Goal: Task Accomplishment & Management: Use online tool/utility

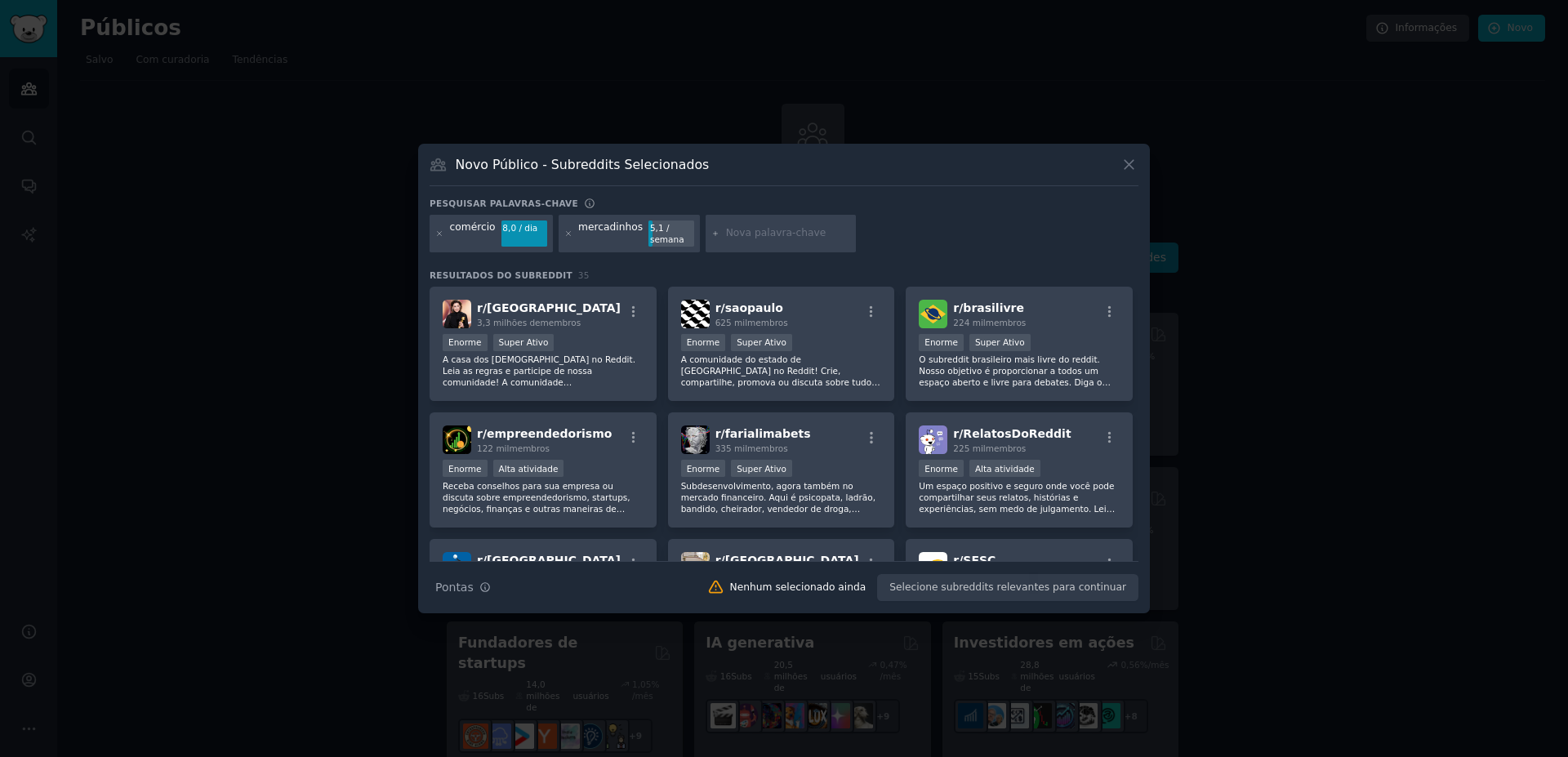
click at [793, 230] on input "text" at bounding box center [788, 234] width 124 height 15
type input "pequenas empresasa"
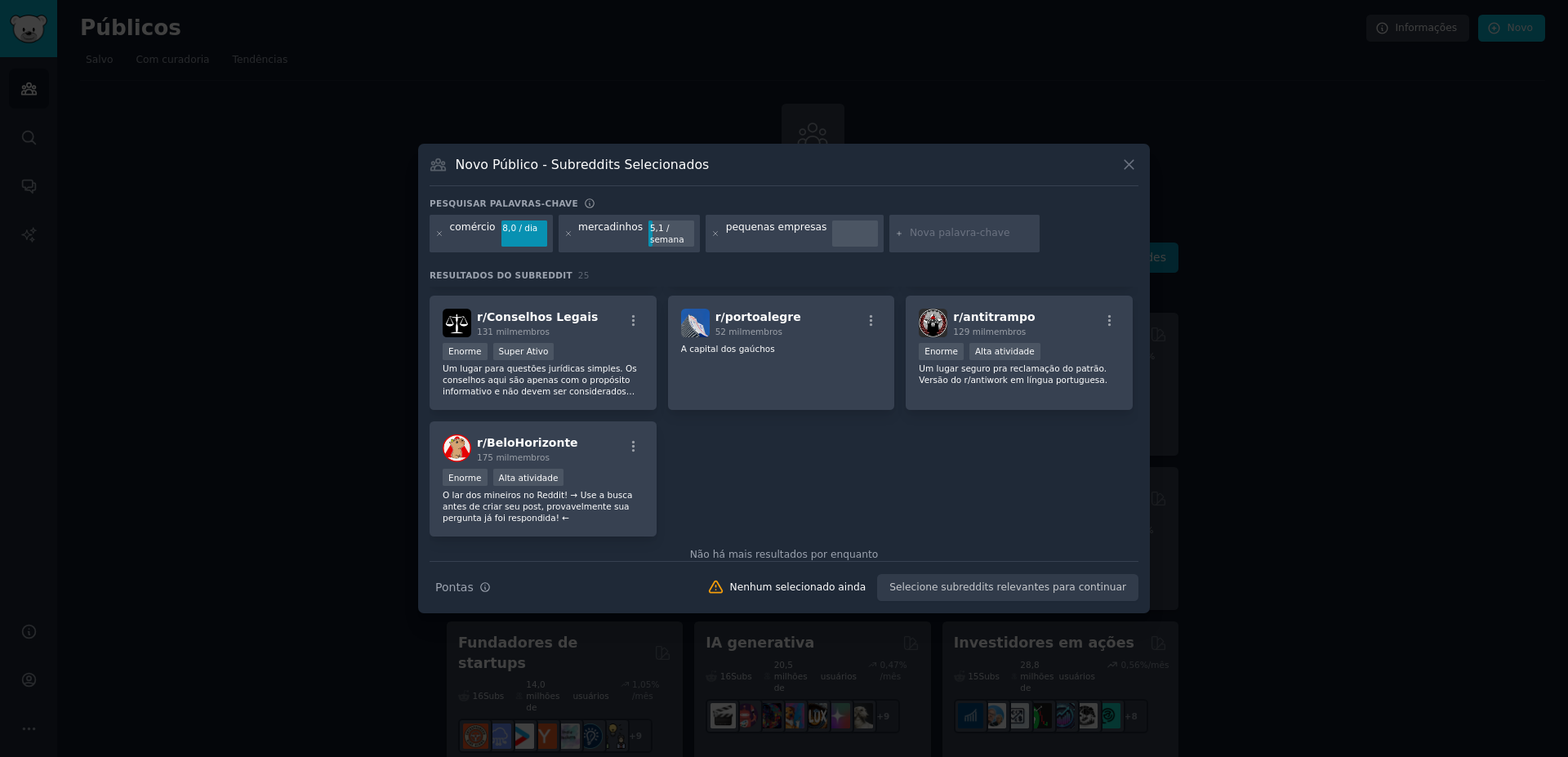
scroll to position [887, 0]
